Goal: Task Accomplishment & Management: Complete application form

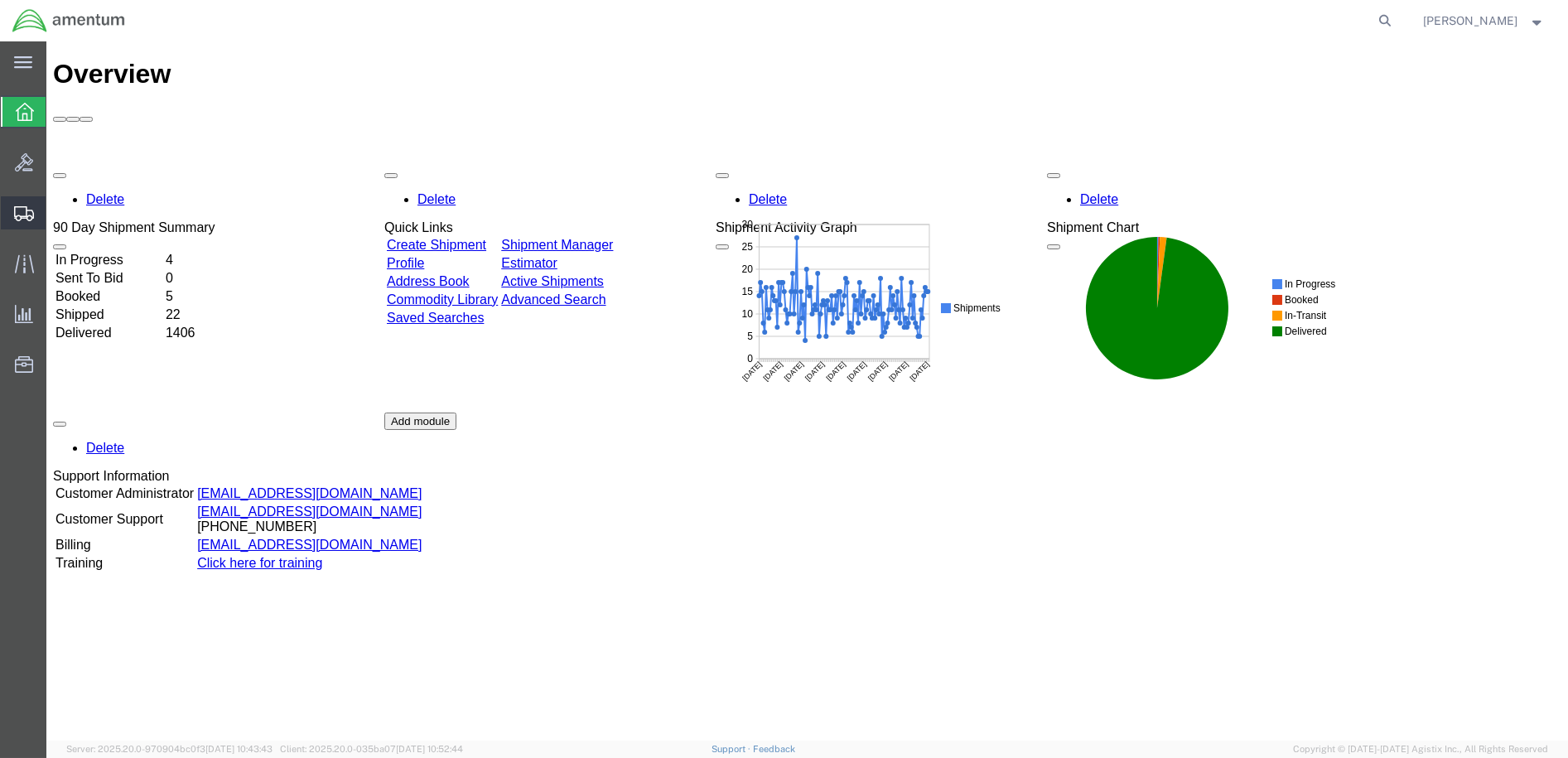
click at [0, 0] on span "Create Shipment" at bounding box center [0, 0] width 0 height 0
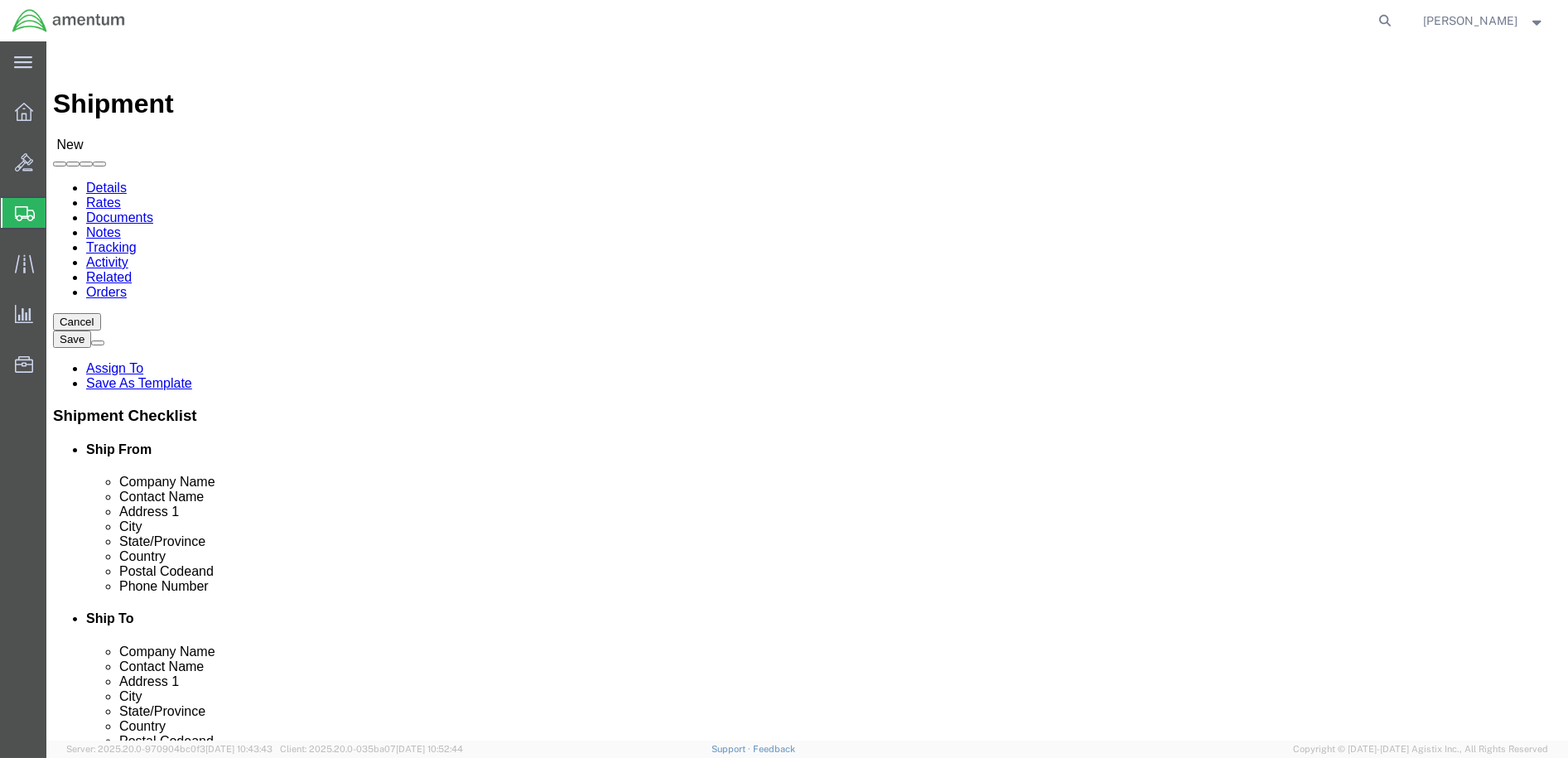
select select
select select "49949"
select select "AZ"
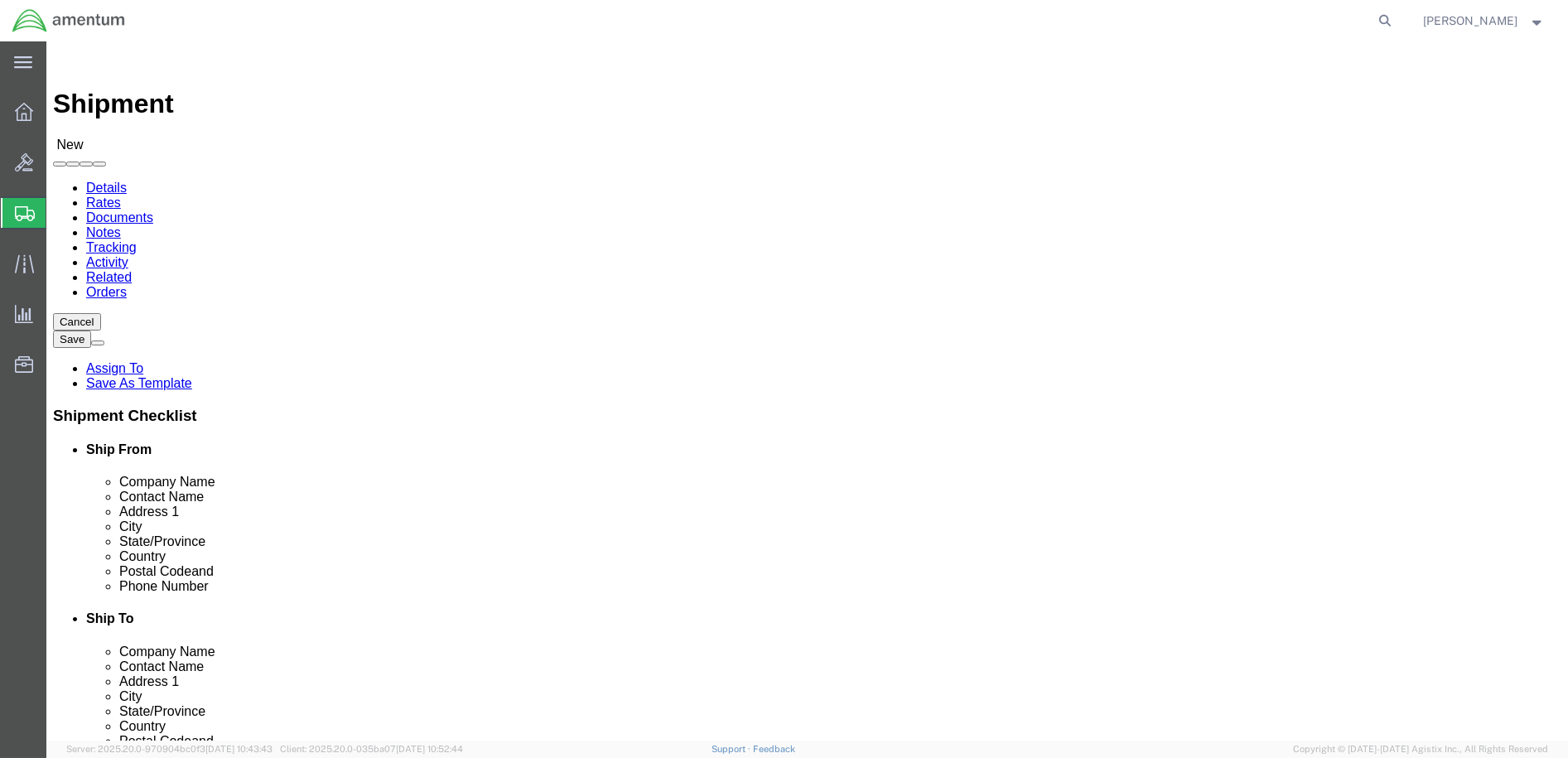
drag, startPoint x: 305, startPoint y: 342, endPoint x: 136, endPoint y: 349, distance: 169.1
click div "Contact Name"
type input "g"
type input "[PERSON_NAME]"
drag, startPoint x: 409, startPoint y: 598, endPoint x: 222, endPoint y: 598, distance: 187.0
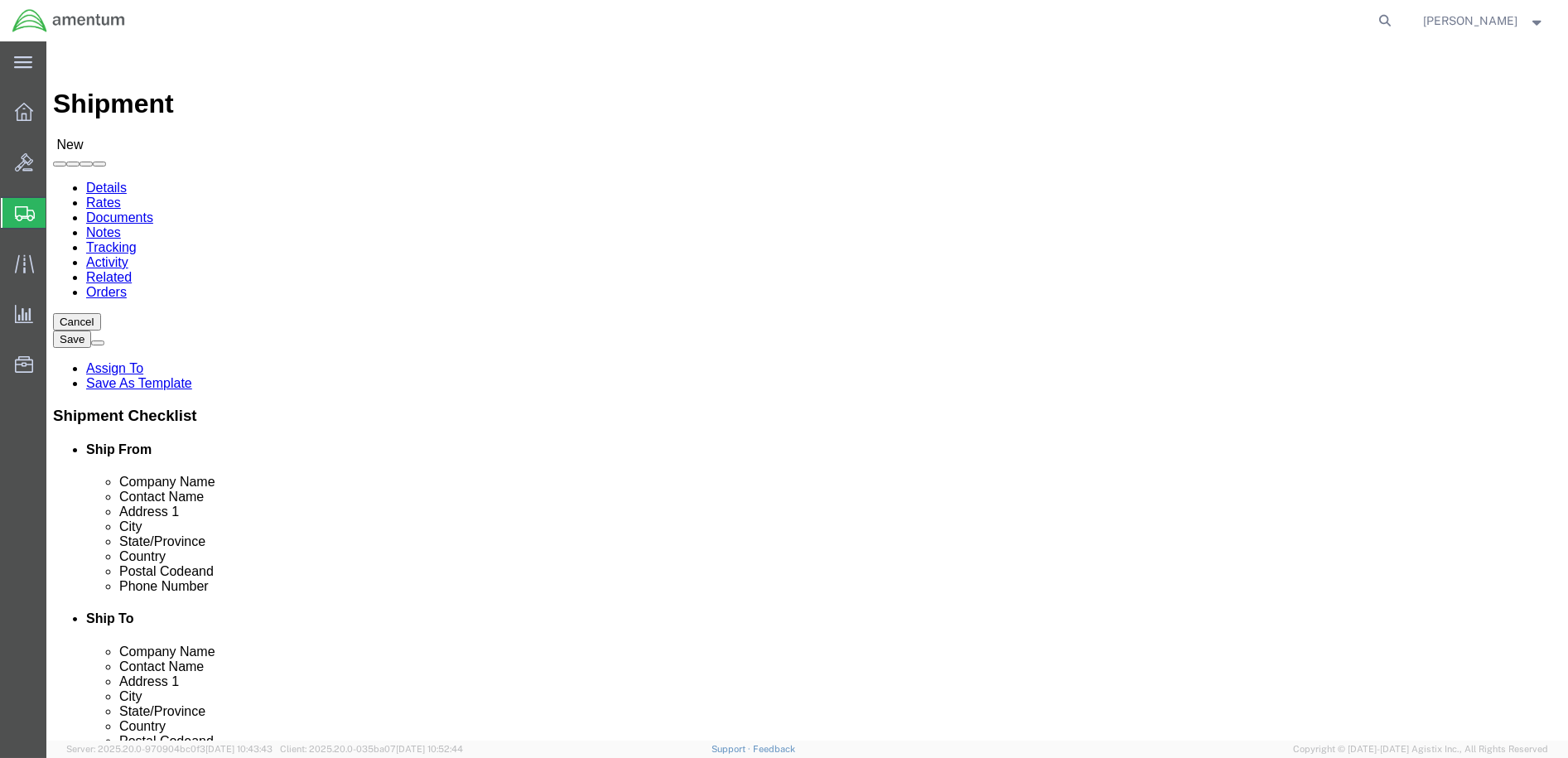
click div
type input "[PERSON_NAME][EMAIL_ADDRESS][PERSON_NAME][DOMAIN_NAME]"
click input "text"
type input "b"
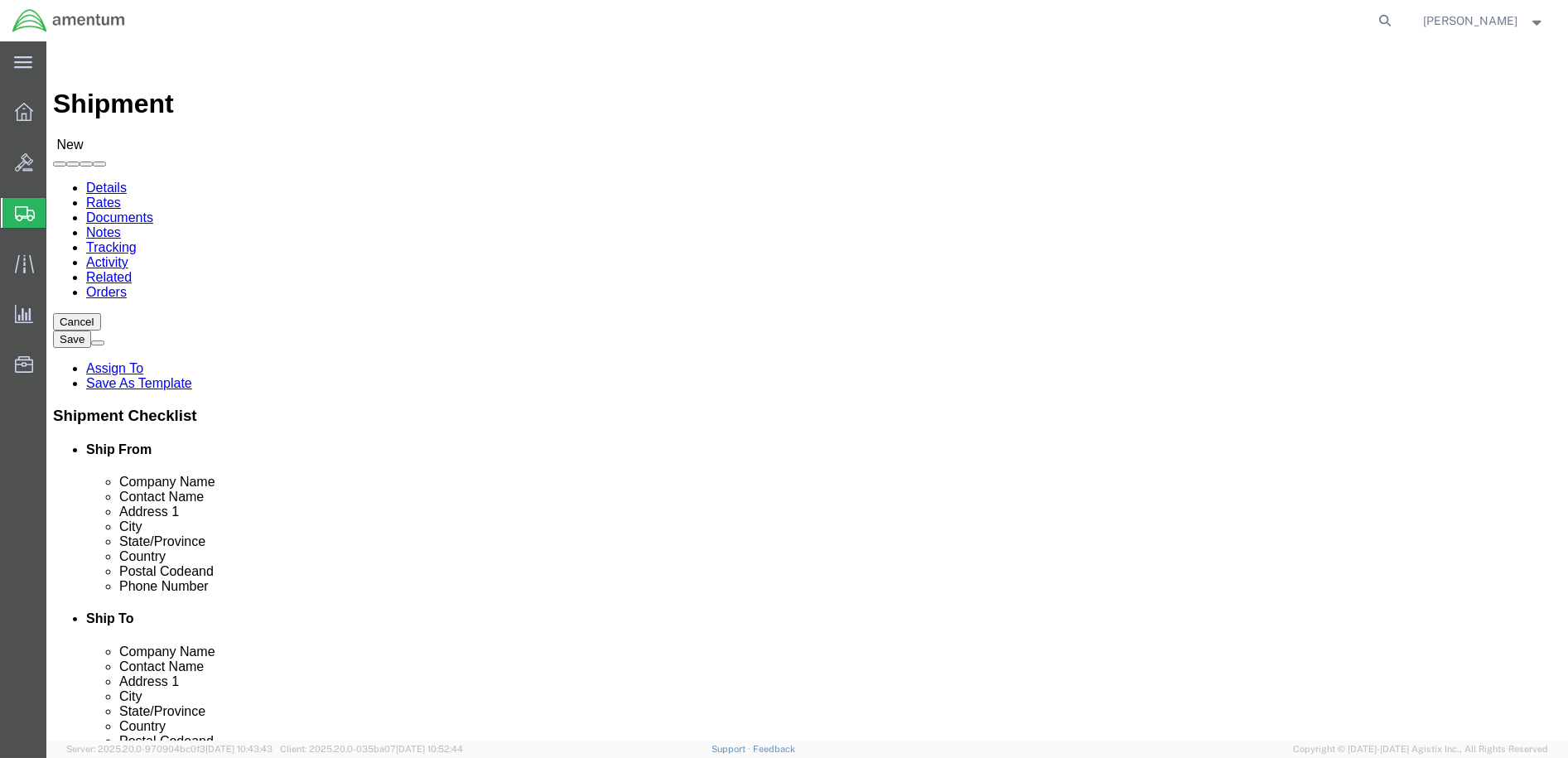
type input "2"
type input "W"
type input "BY6/W25G1W"
type input "W1A8 DLA DIST-TOBYHANNA"
type input "11 [PERSON_NAME] BLVD"
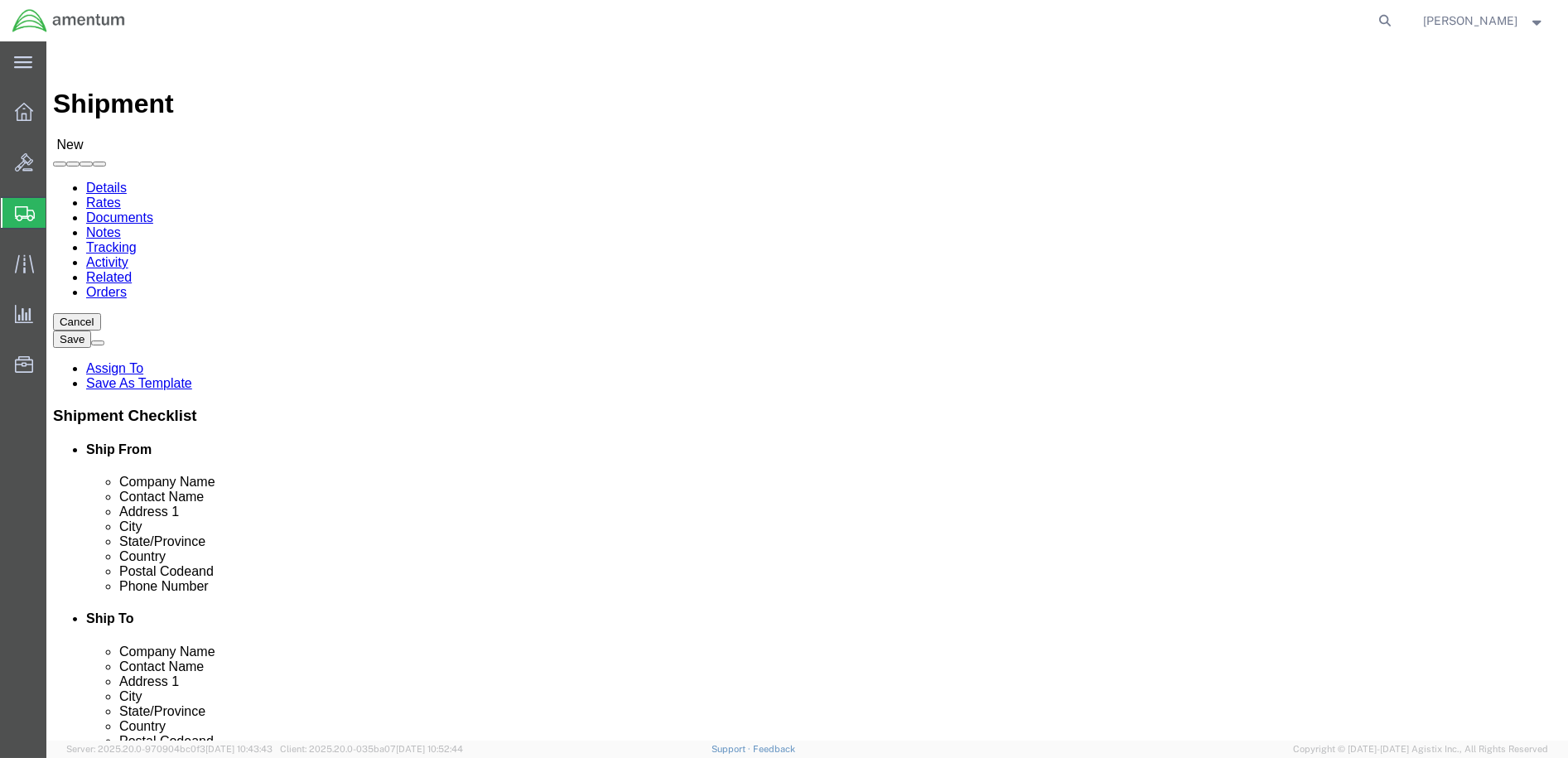
type input "BLDG 11"
type input "TOBYHANNA"
click input "Postal Code"
type input "18466-5059"
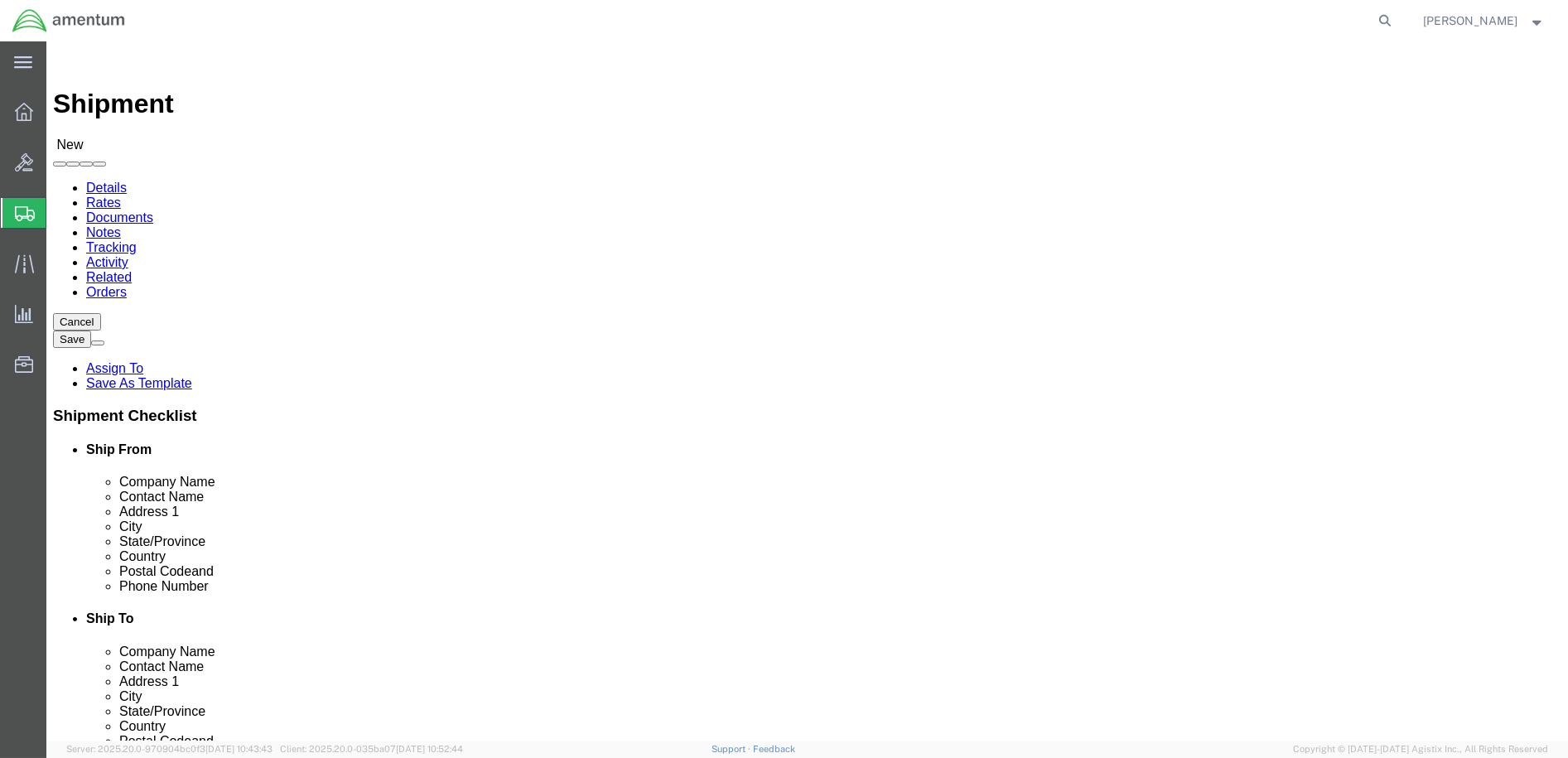
click input "text"
type input "[PHONE_NUMBER]"
type input "[PERSON_NAME][EMAIL_ADDRESS][PERSON_NAME][DOMAIN_NAME]"
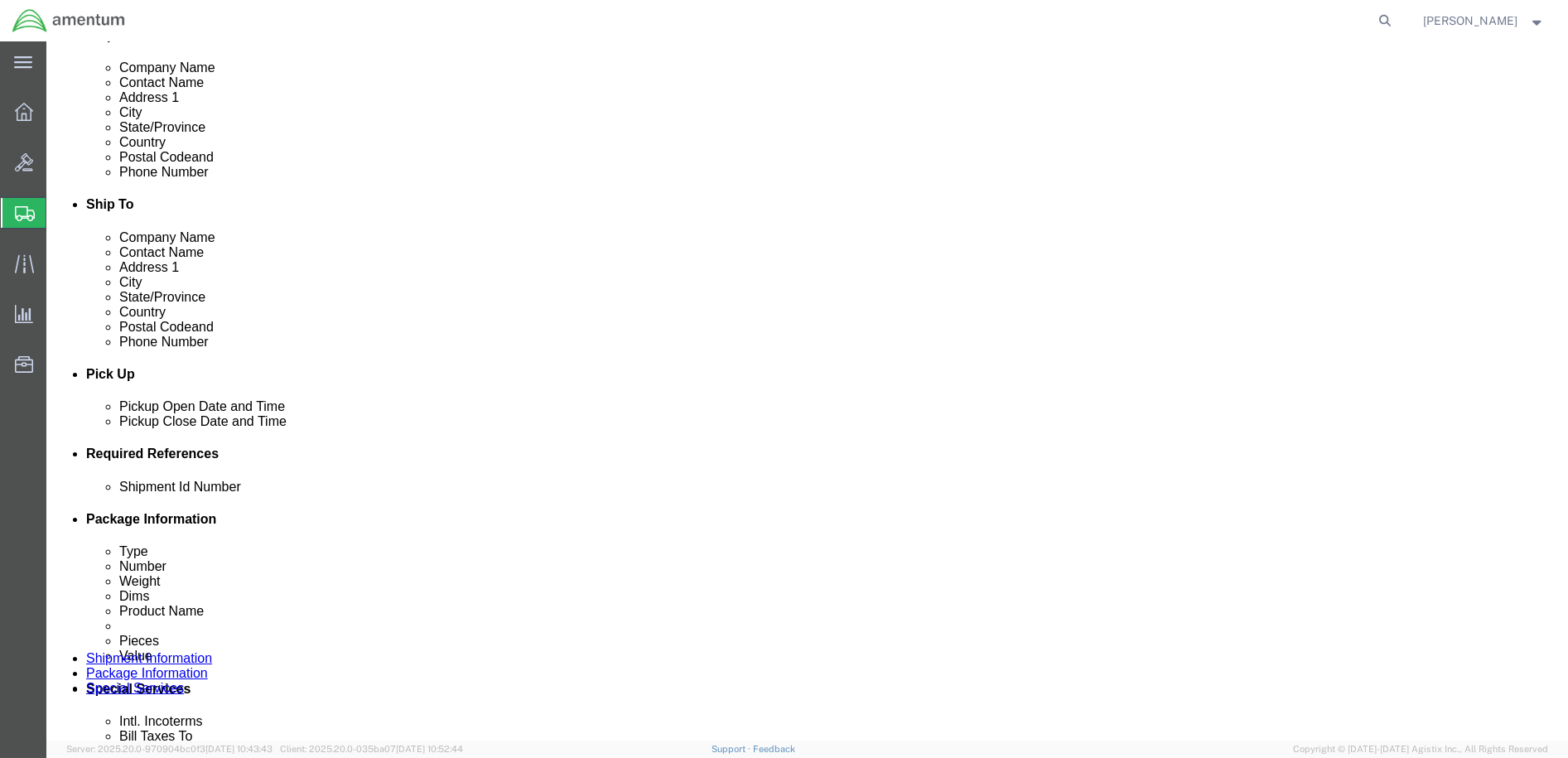
click div "[DATE] 11:00 AM"
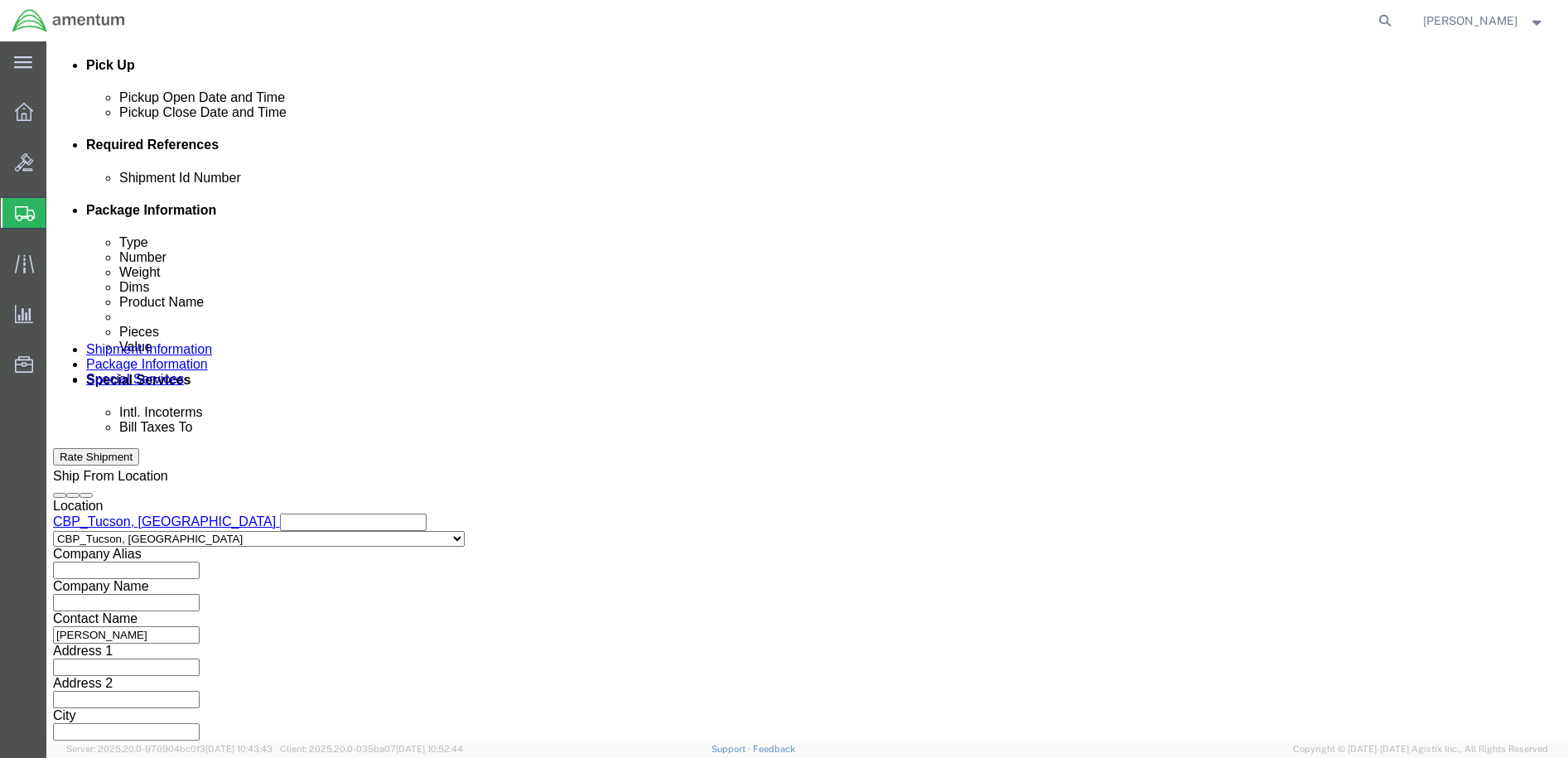
click input "3:00 AM"
type input "3:00 PM"
click button "Apply"
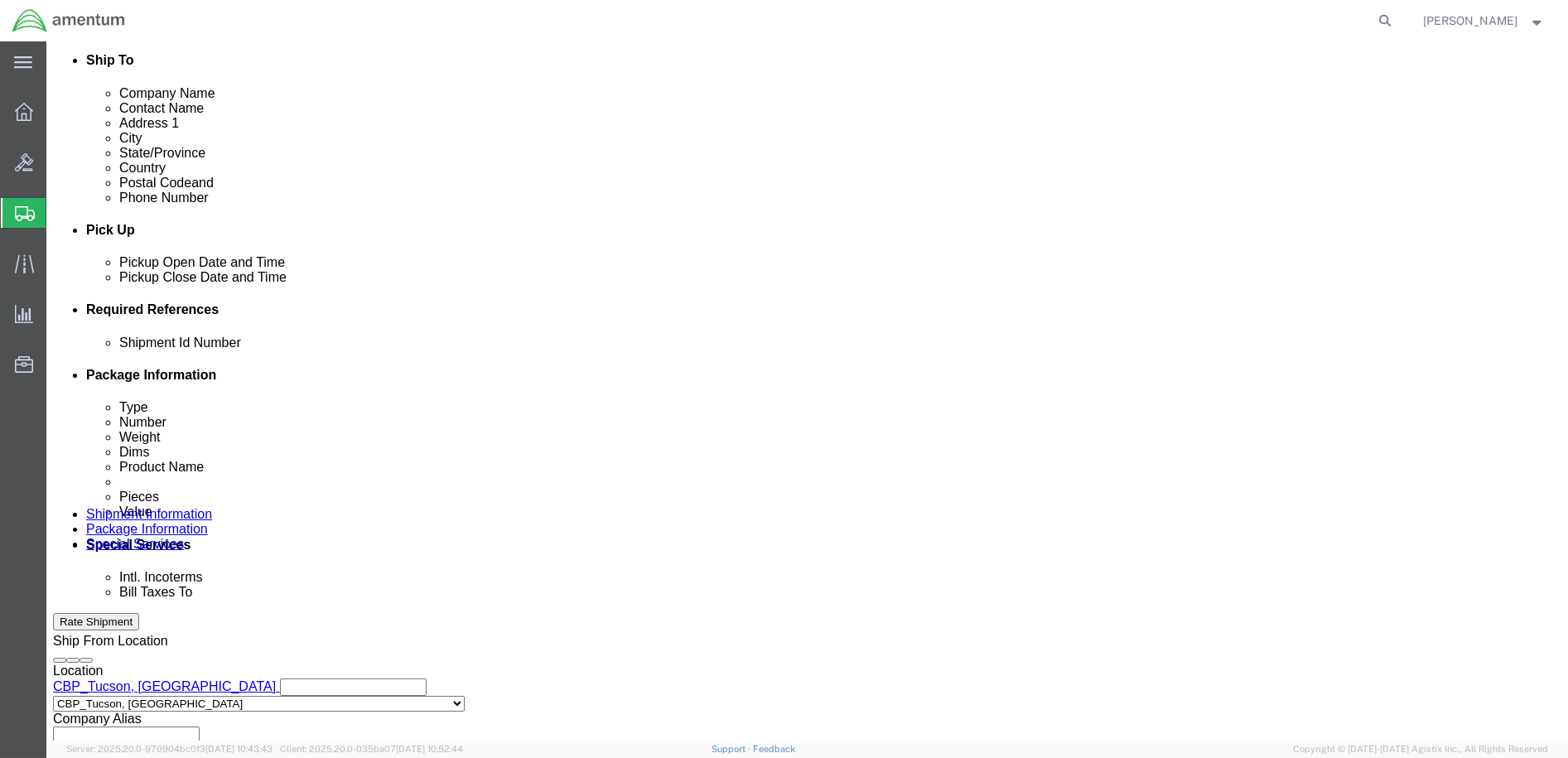
scroll to position [557, 0]
click button "Add reference"
click input "text"
type input "D"
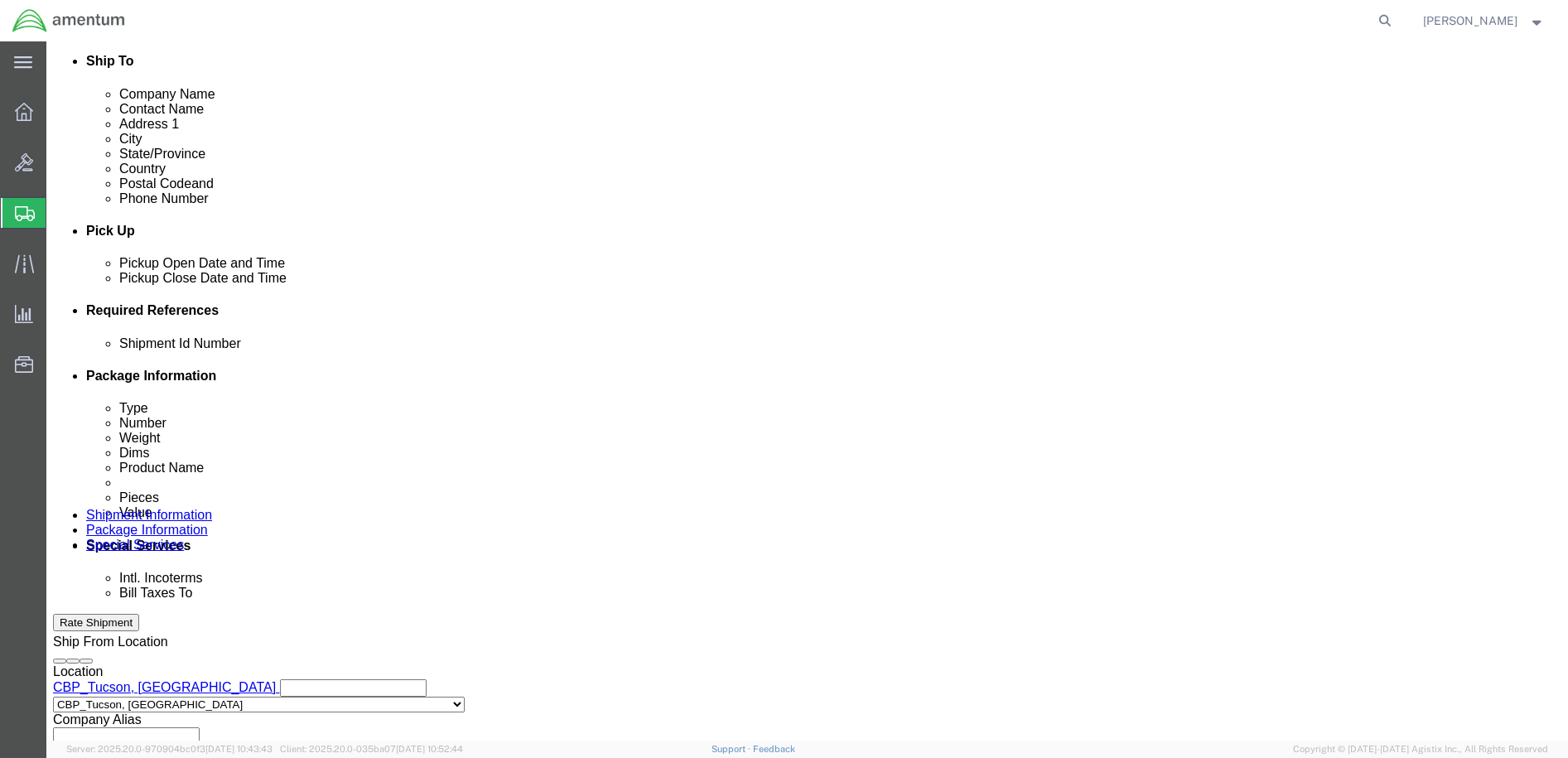
type input "7094F852760001"
click select "Select Account Type Activity ID Airline Appointment Number ASN Batch Request # …"
select select "CUSTREF"
click select "Select Account Type Activity ID Airline Appointment Number ASN Batch Request # …"
click input "text"
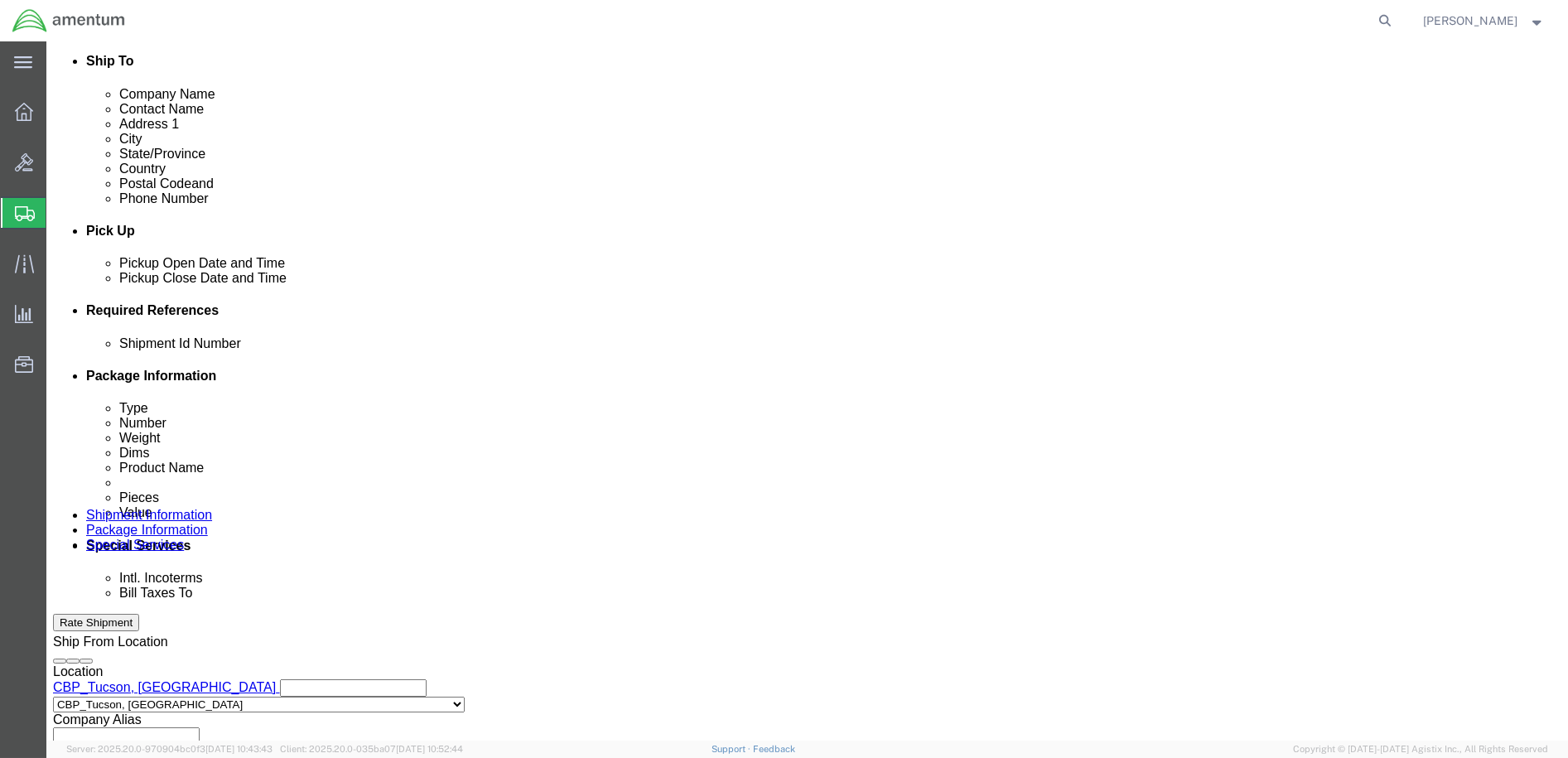
drag, startPoint x: 331, startPoint y: 466, endPoint x: 209, endPoint y: 459, distance: 122.2
click input "7094F852760001"
paste input "7094F852760001"
type input "7094F852760001"
click select "Select Account Type Activity ID Airline Appointment Number ASN Batch Request # …"
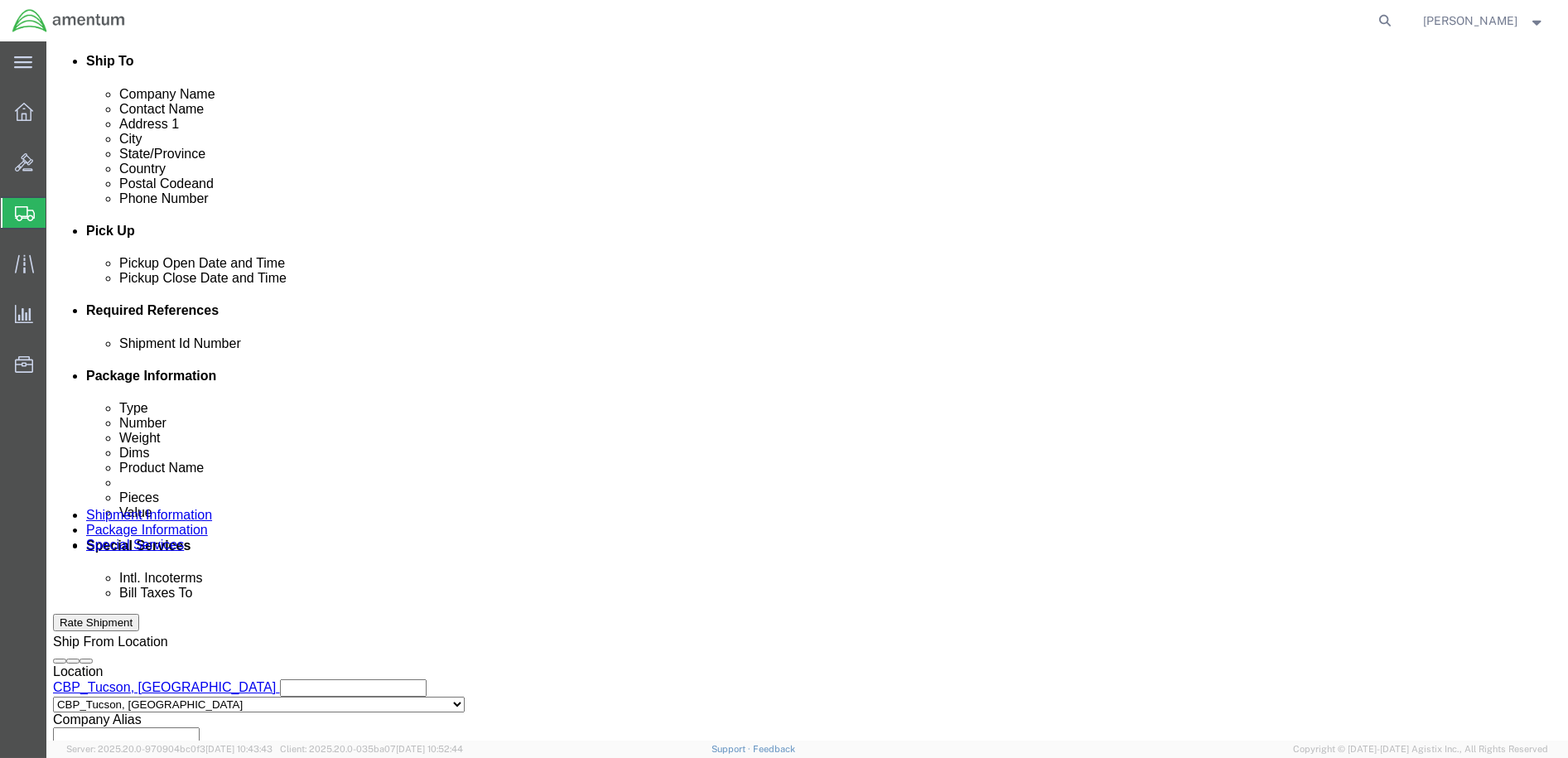
select select "PROJNUM"
click select "Select Account Type Activity ID Airline Appointment Number ASN Batch Request # …"
click input "text"
click button "Add reference"
click select "Select Account Type Activity ID Airline Appointment Number ASN Batch Request # …"
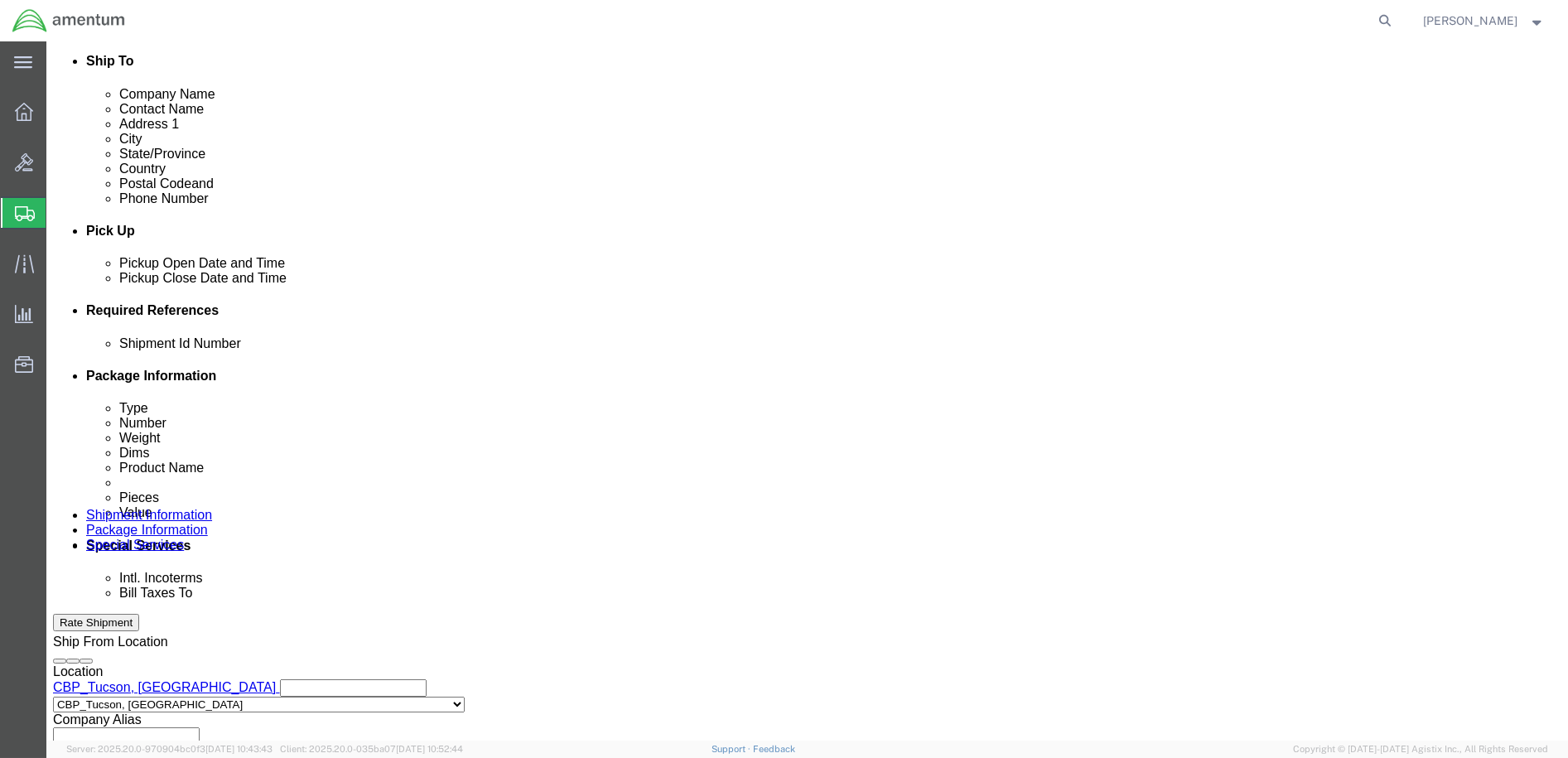
select select "DEPT"
click select "Select Account Type Activity ID Airline Appointment Number ASN Batch Request # …"
click input "text"
type input "CBP"
click input "text"
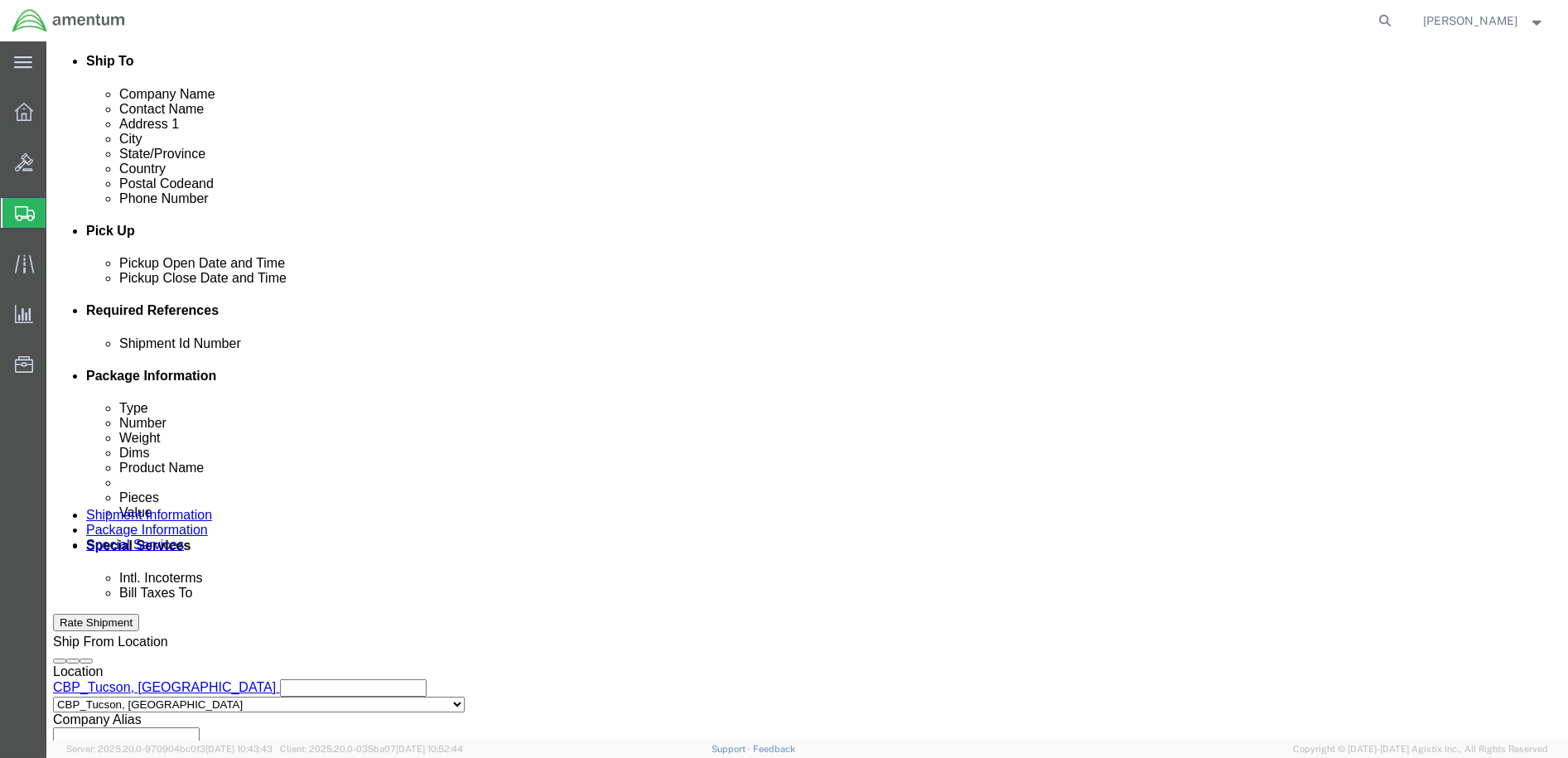
type input "6"
click select "Select Account Type Activity ID Airline Appointment Number ASN Batch Request # …"
click input "text"
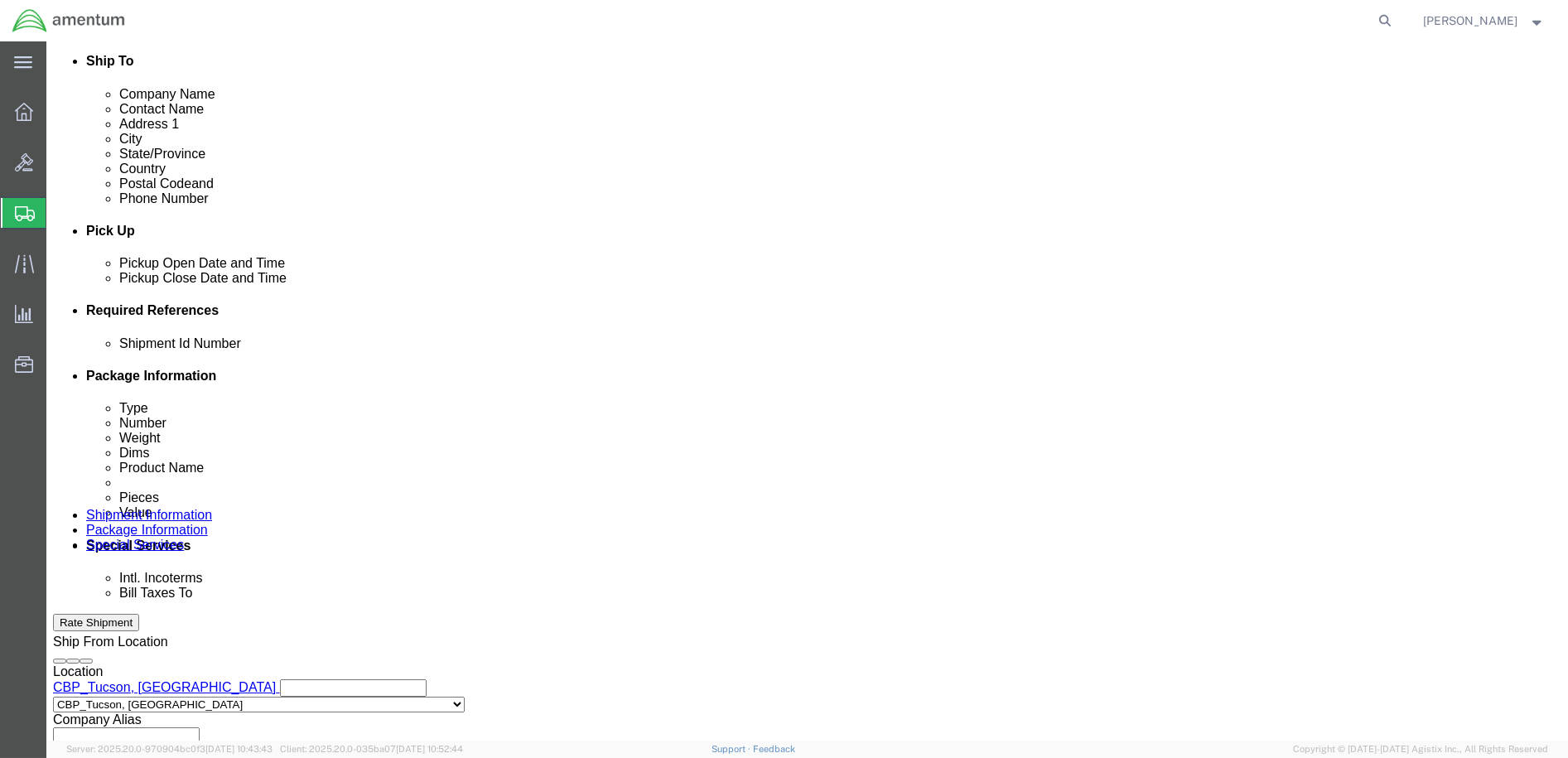
click input "text"
type input "6118.03.03.2219.000.WTU.0000"
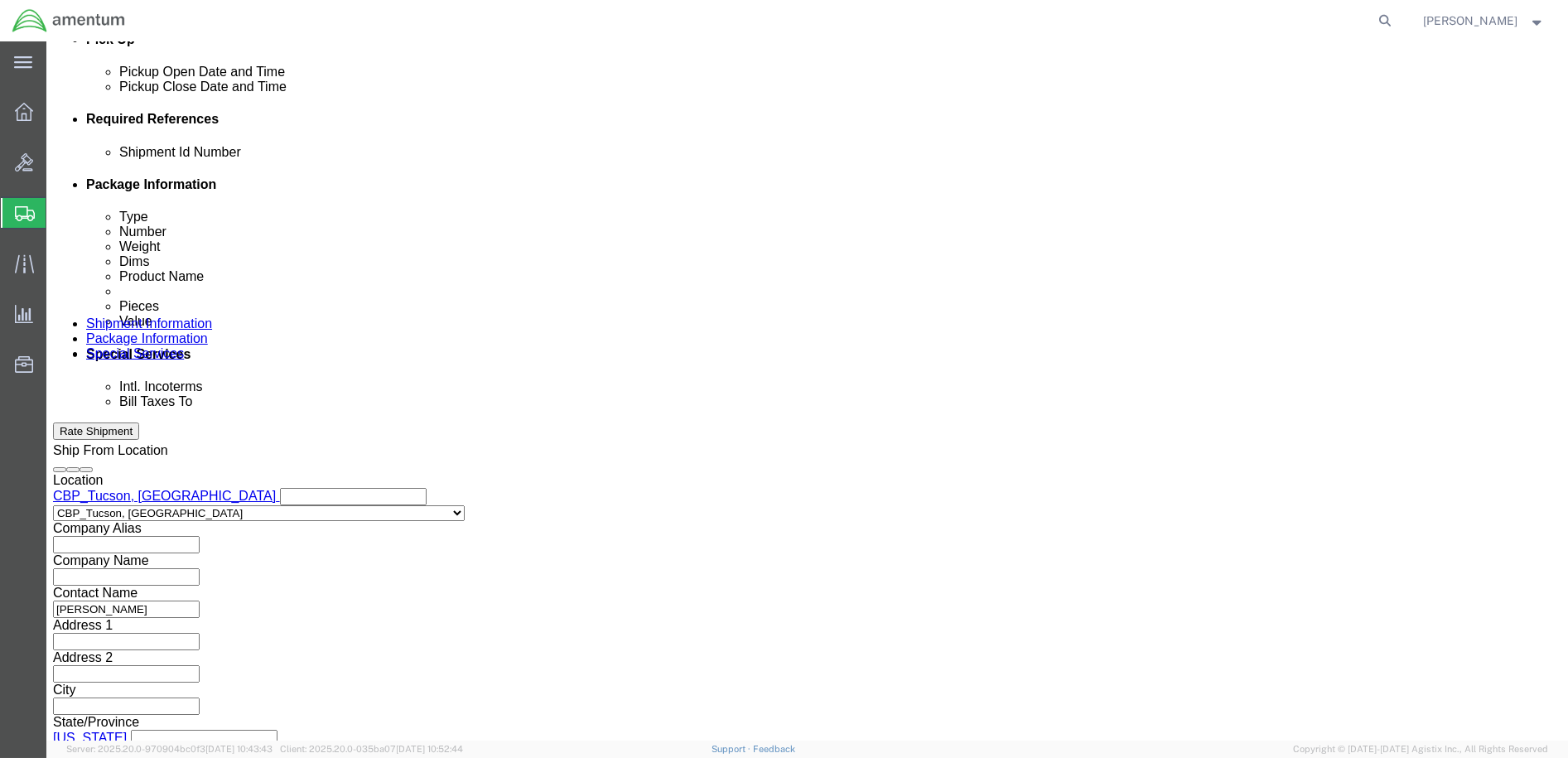
scroll to position [754, 0]
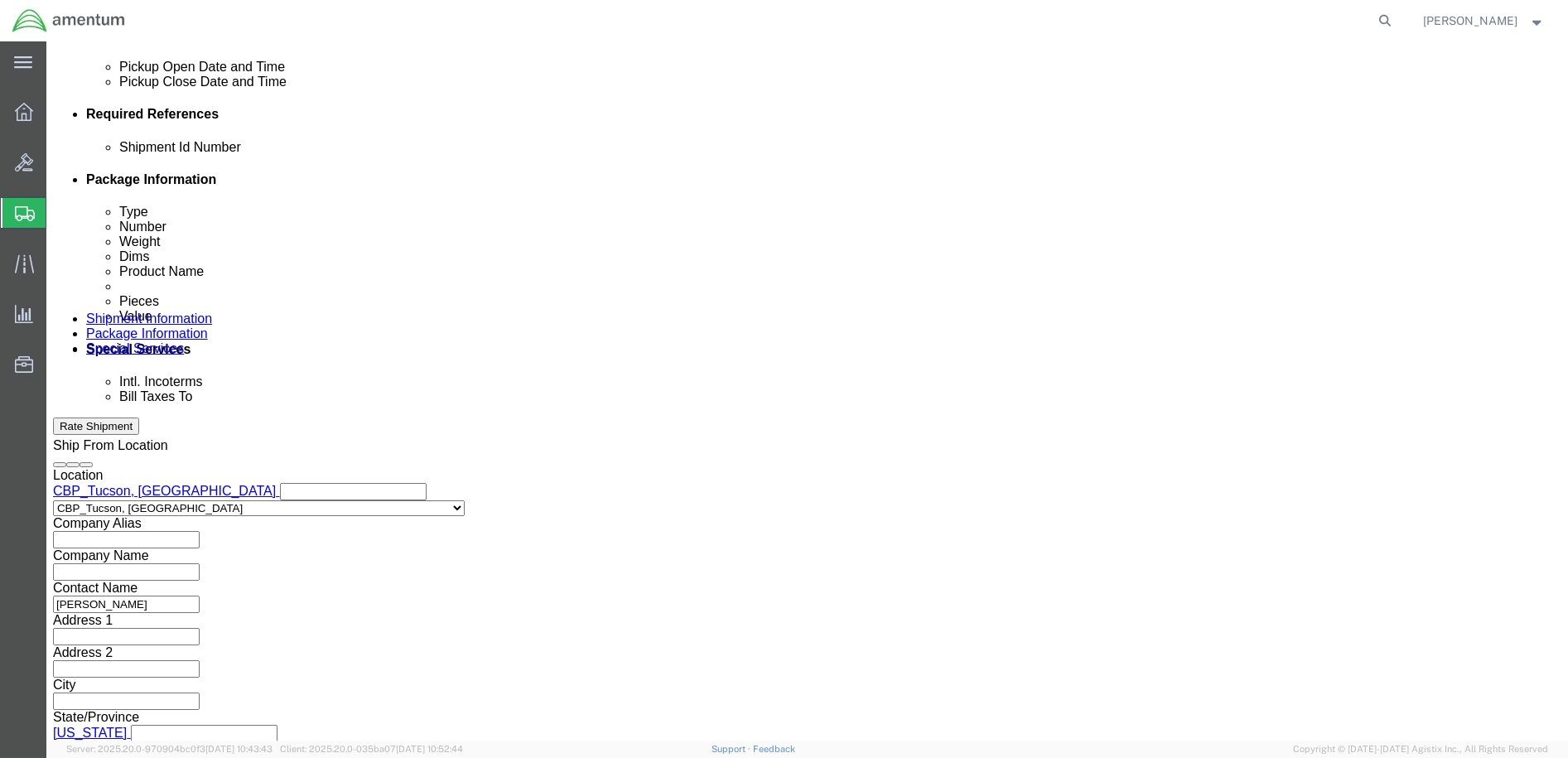
click button "Continue"
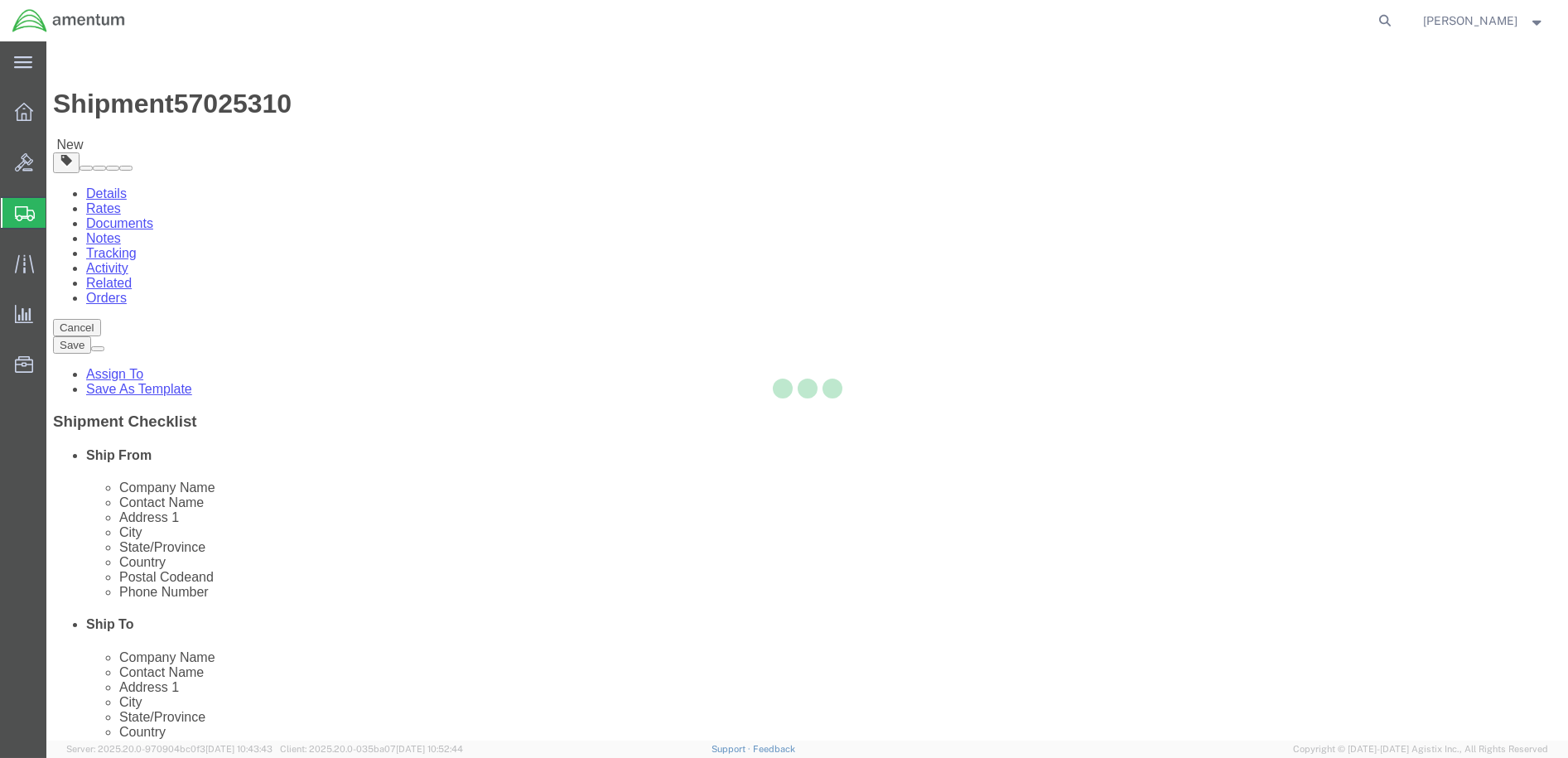
select select "CBOX"
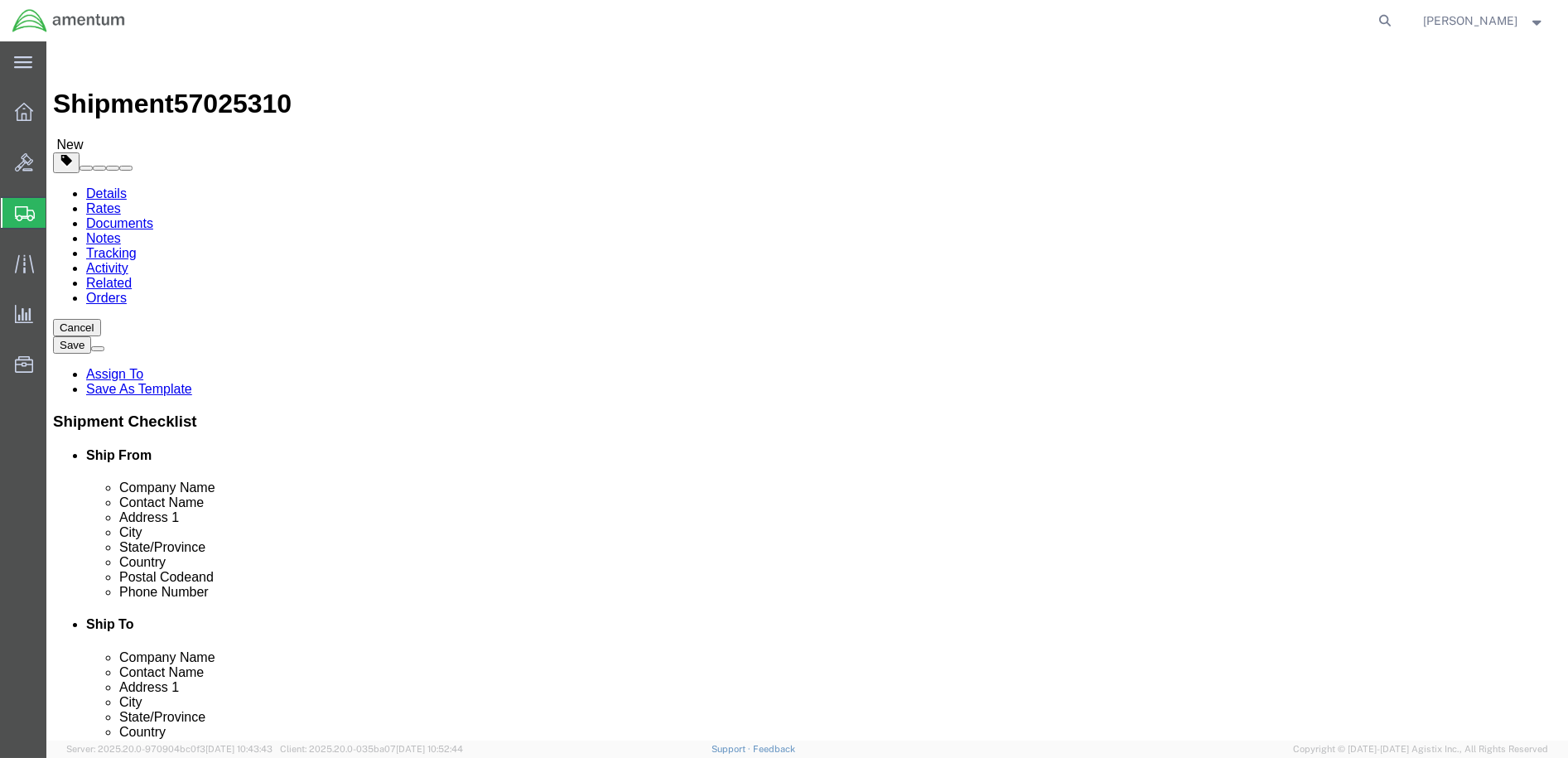
click input "text"
type input "12"
type input "18"
drag, startPoint x: 256, startPoint y: 381, endPoint x: 206, endPoint y: 381, distance: 50.0
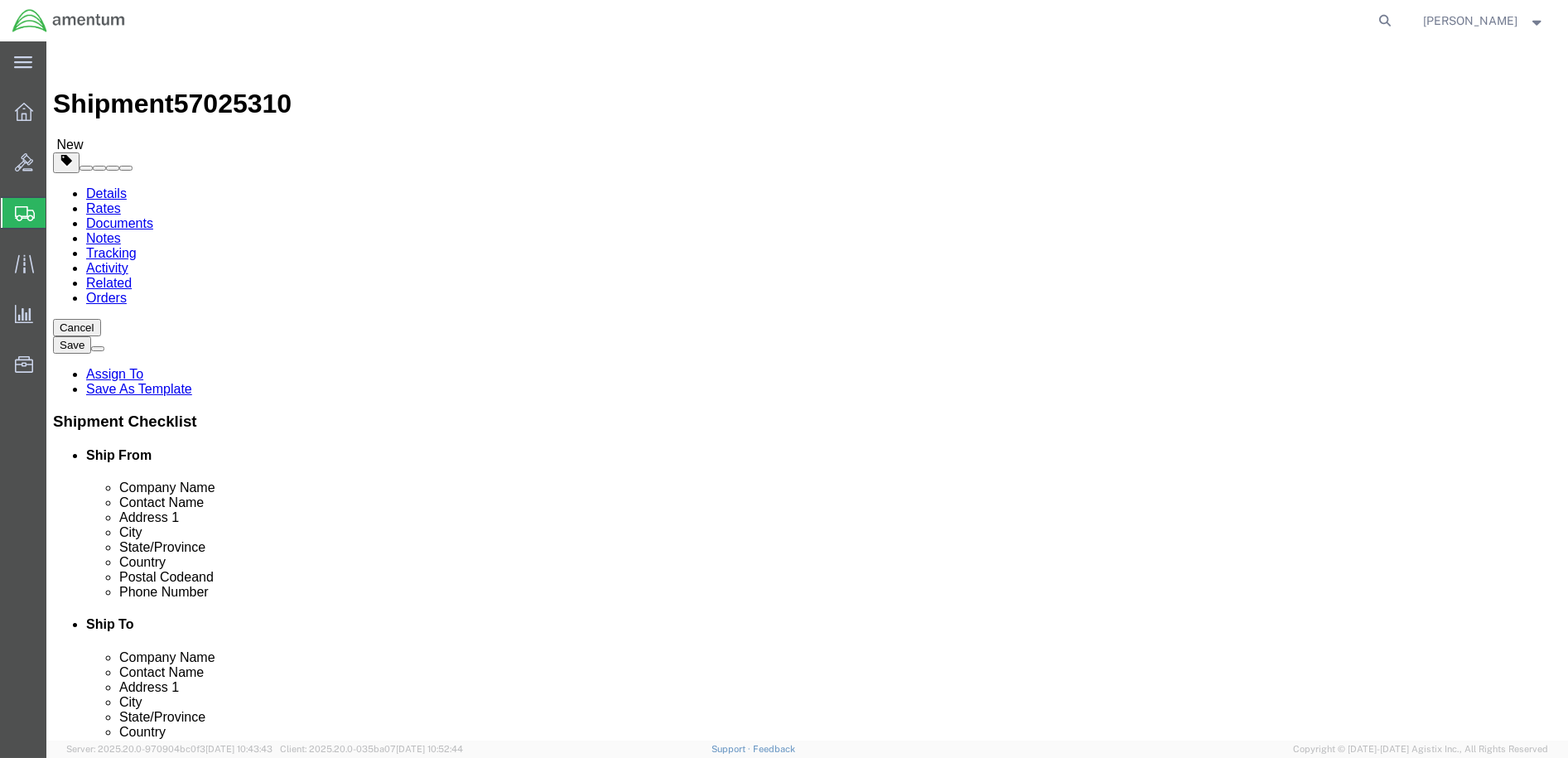
click div "0.00 Select kgs lbs"
type input "7"
click link "Add Content"
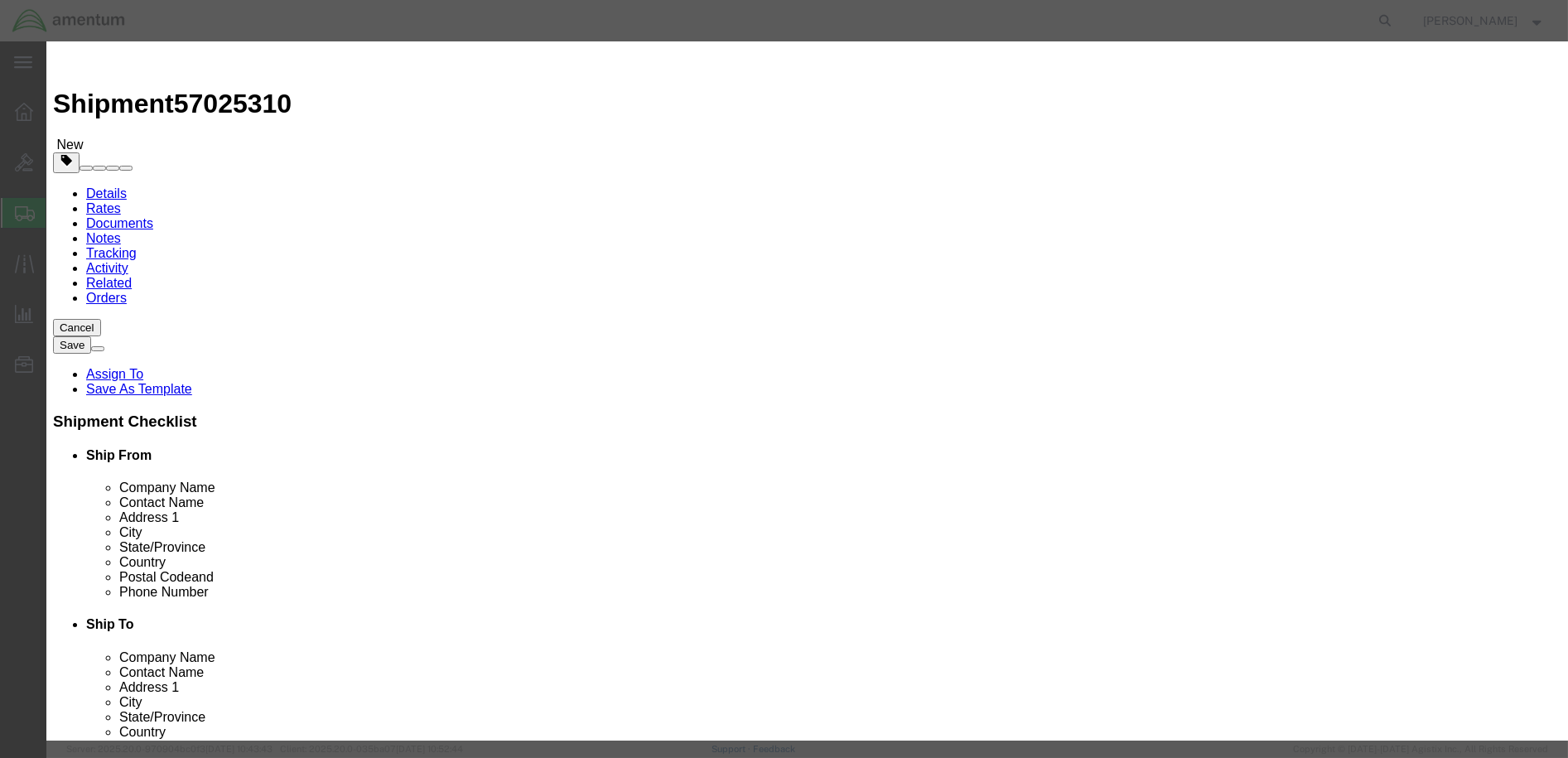
click input "text"
type input "ACFT PART"
select select "US"
drag, startPoint x: 490, startPoint y: 156, endPoint x: 468, endPoint y: 157, distance: 22.0
drag, startPoint x: 488, startPoint y: 158, endPoint x: 469, endPoint y: 160, distance: 19.1
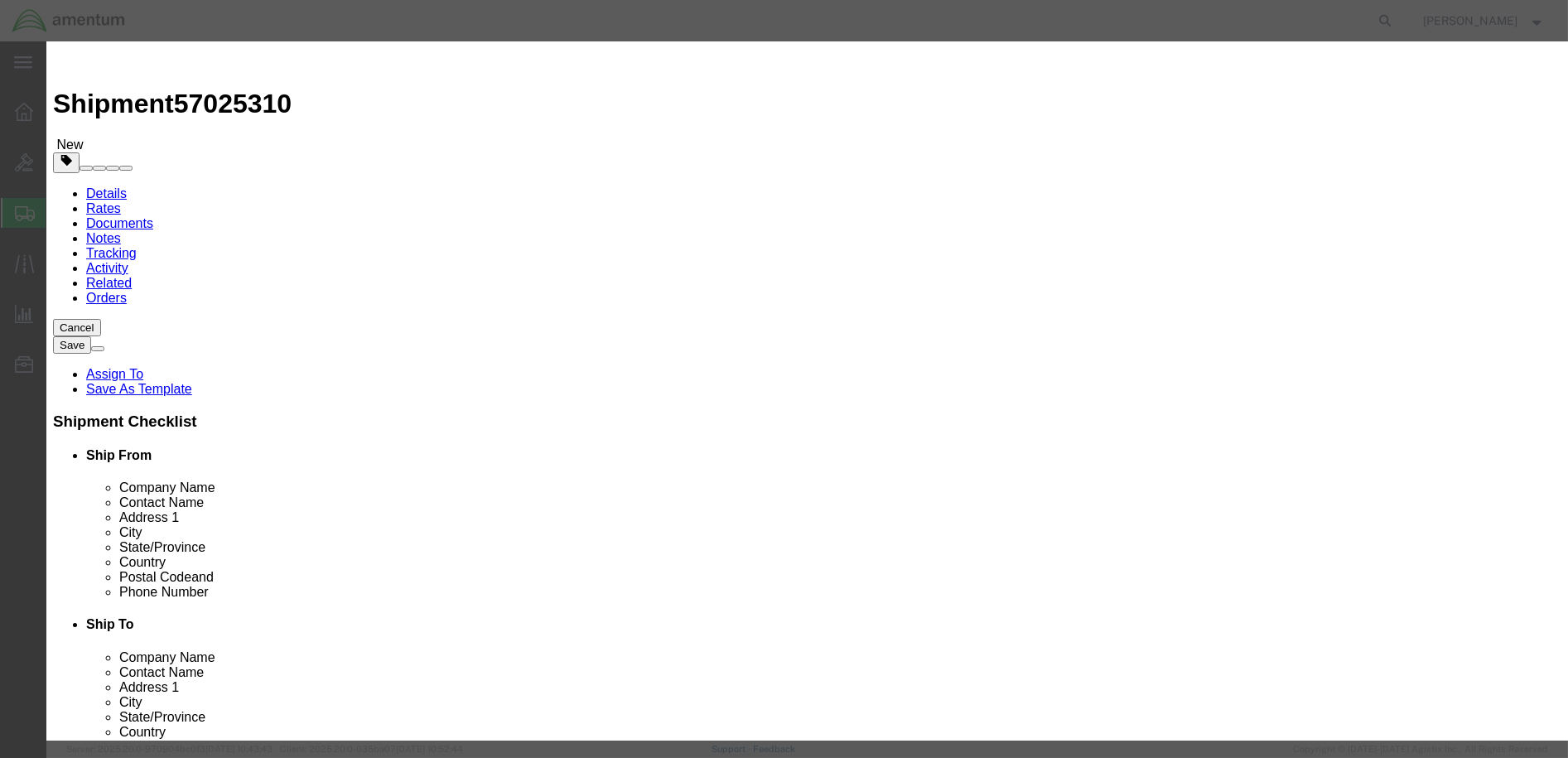
click div "0"
type input "1"
click input "text"
type input "20257.00"
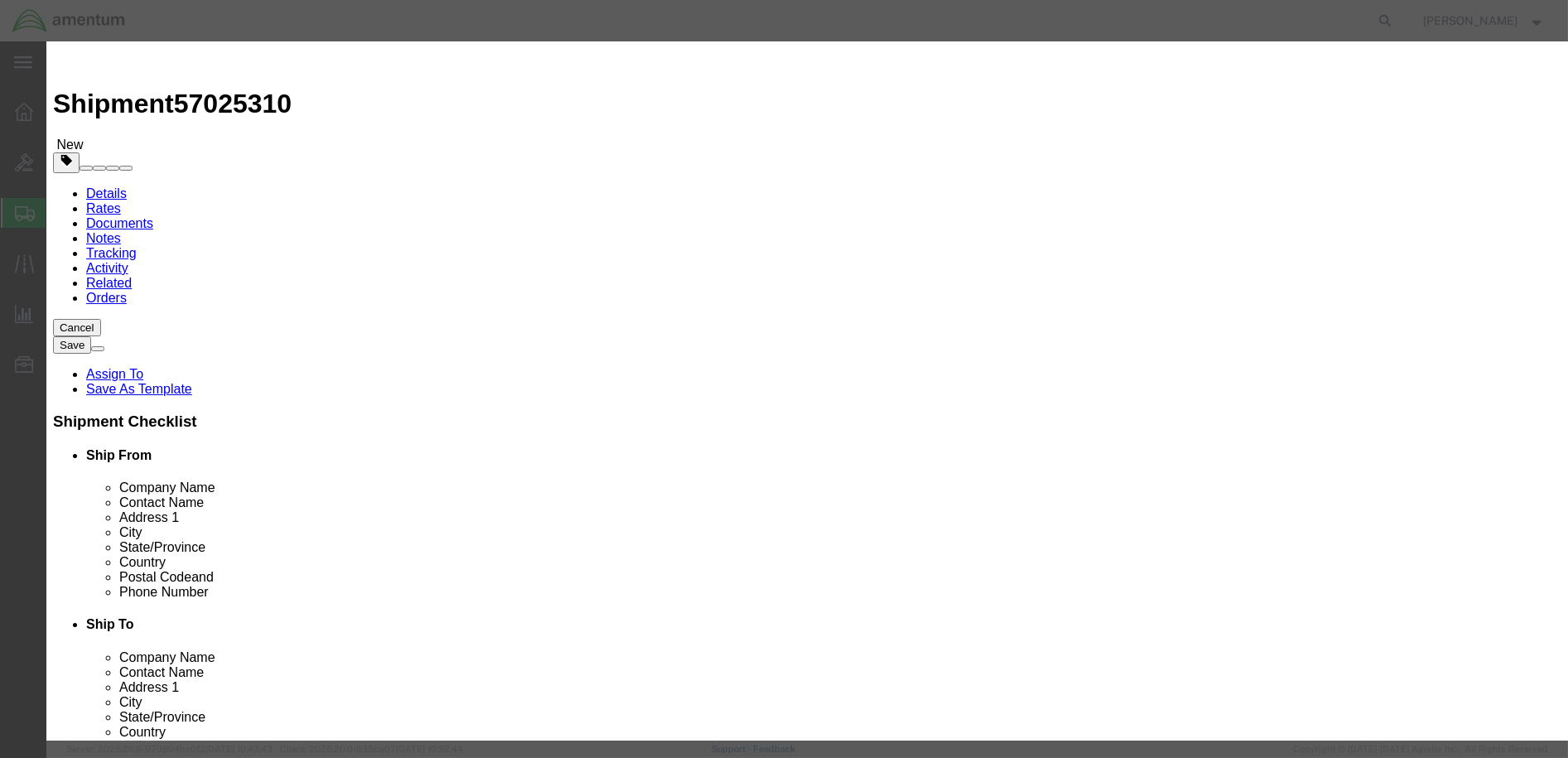
select select "USD"
click select "Select 50 55 60 65 70 85 92.5 100 125 175 250 300 400"
select select "175"
click select "Select 50 55 60 65 70 85 92.5 100 125 175 250 300 400"
click textarea
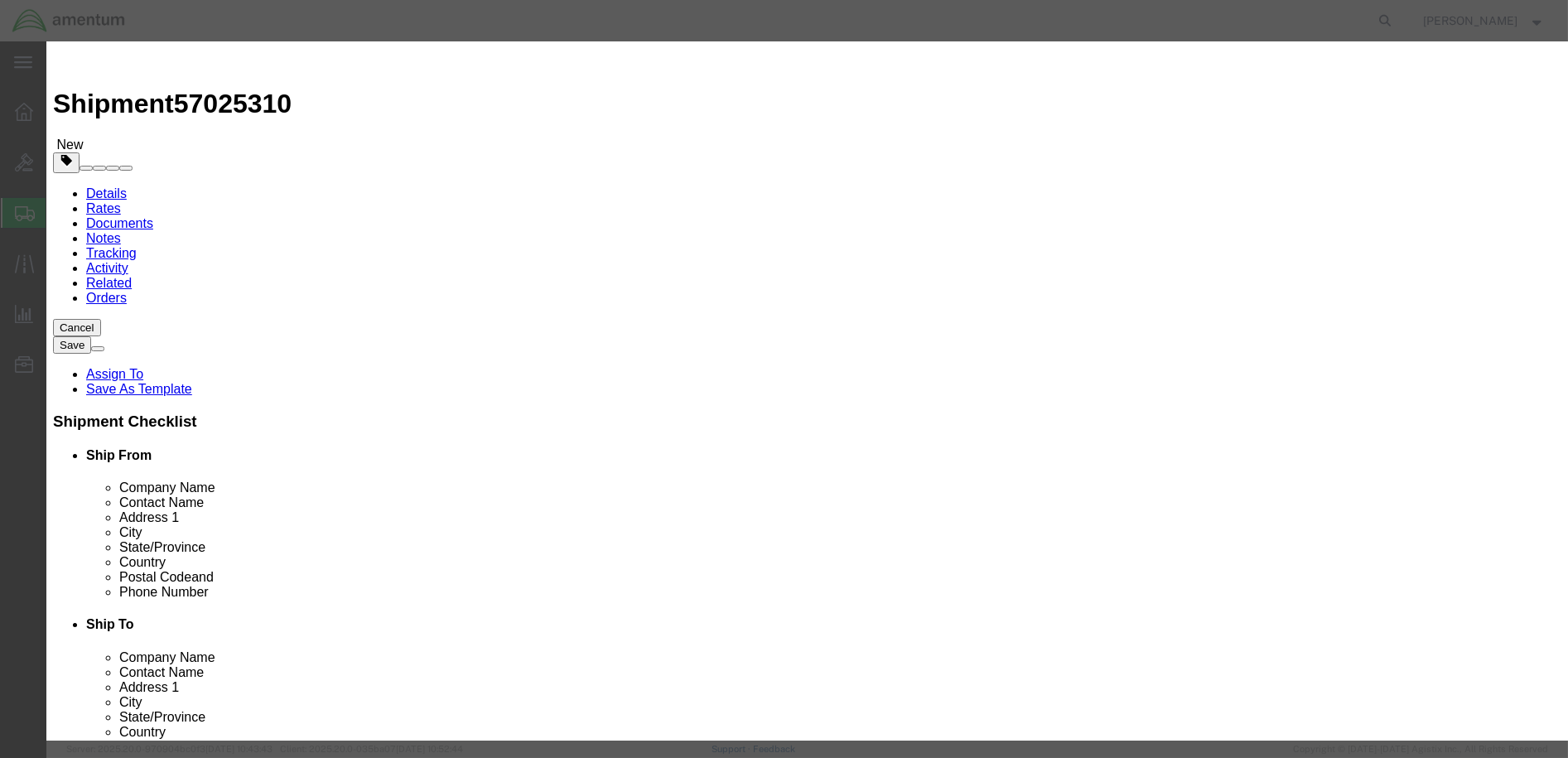
type textarea "7094F8 52760001/ NRFI GYRO"
click button "Save & Close"
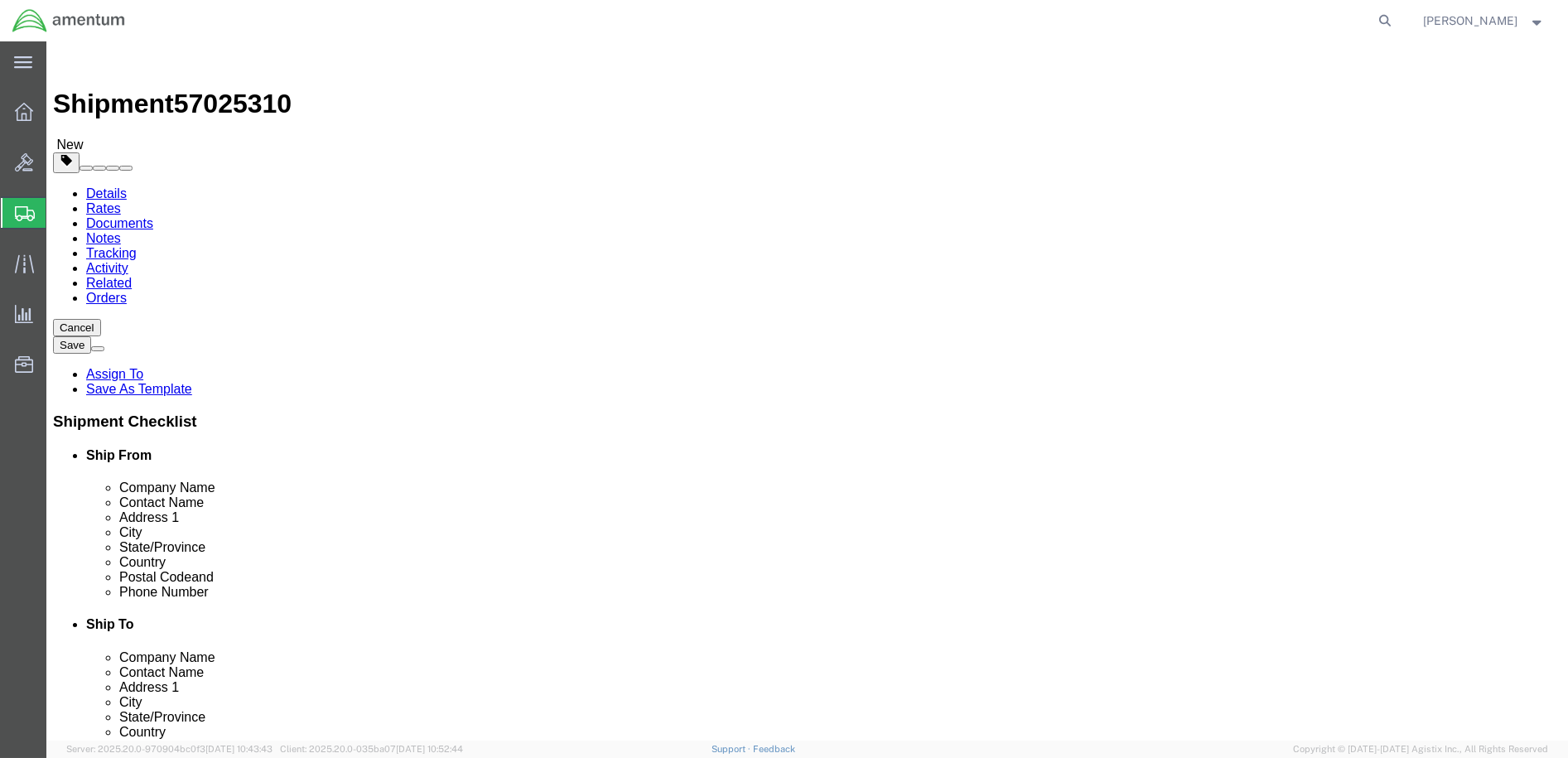
click button "Continue"
click button "Rate Shipment"
